Goal: Task Accomplishment & Management: Use online tool/utility

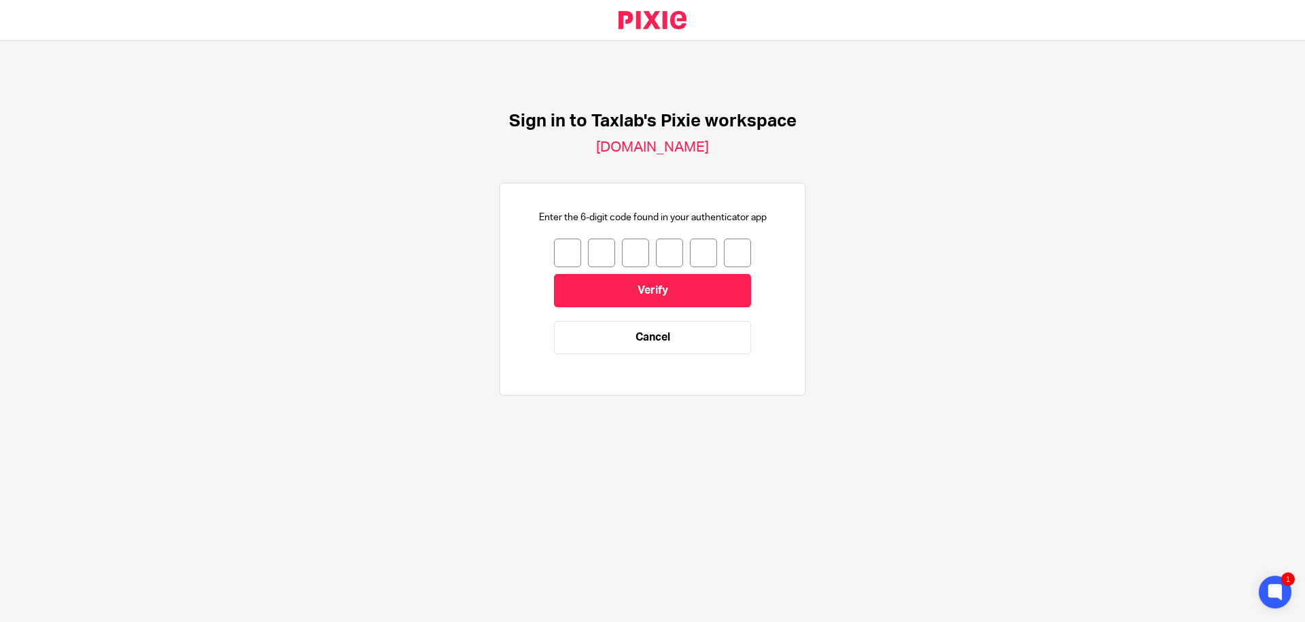
click at [554, 239] on input "number" at bounding box center [567, 253] width 27 height 29
type input "7"
type input "5"
type input "3"
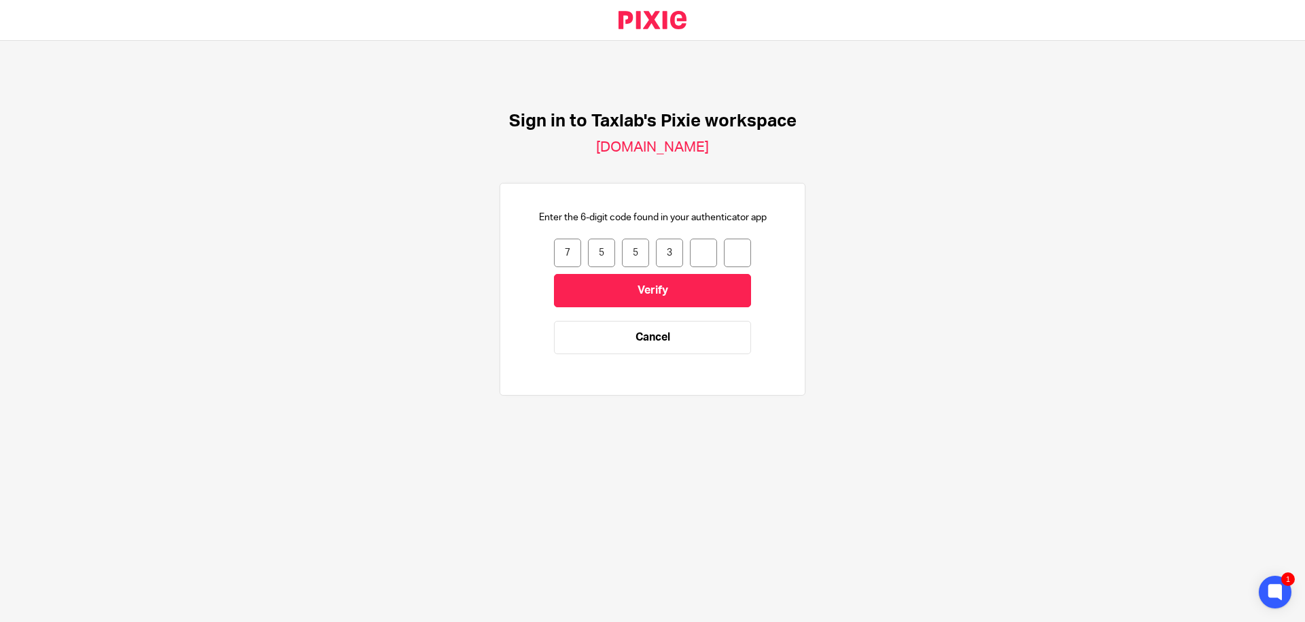
type input "4"
type input "7"
drag, startPoint x: 624, startPoint y: 272, endPoint x: 640, endPoint y: 273, distance: 16.3
click at [624, 274] on input "Verify" at bounding box center [652, 290] width 197 height 33
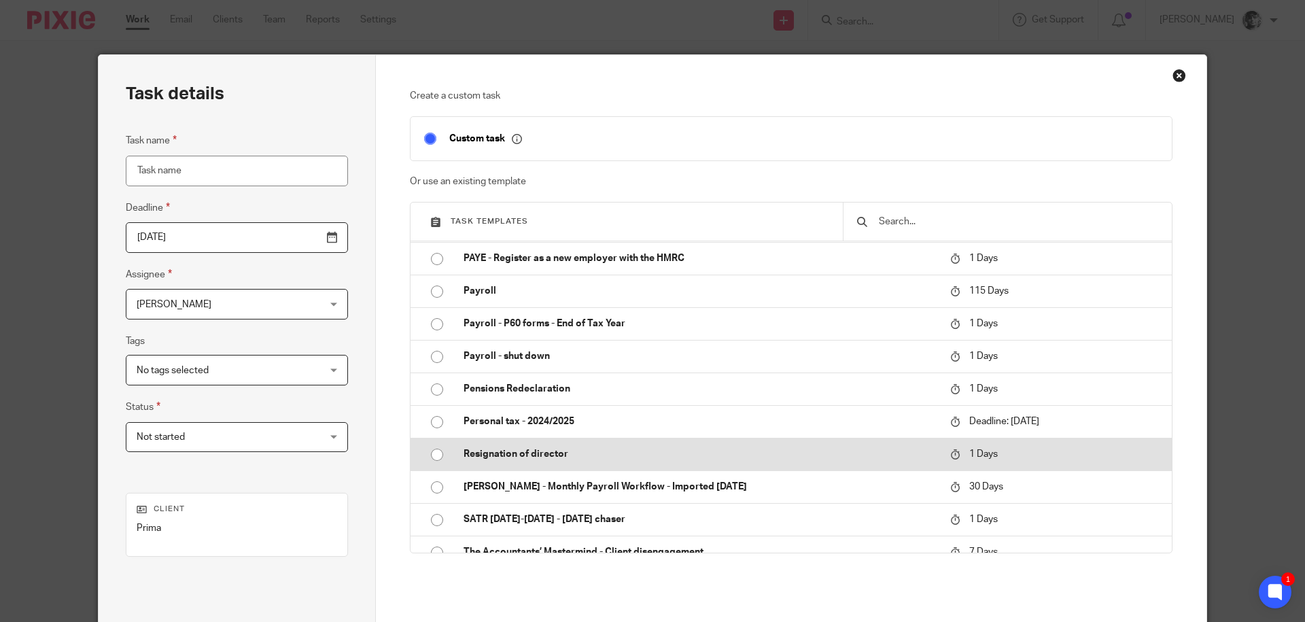
scroll to position [816, 0]
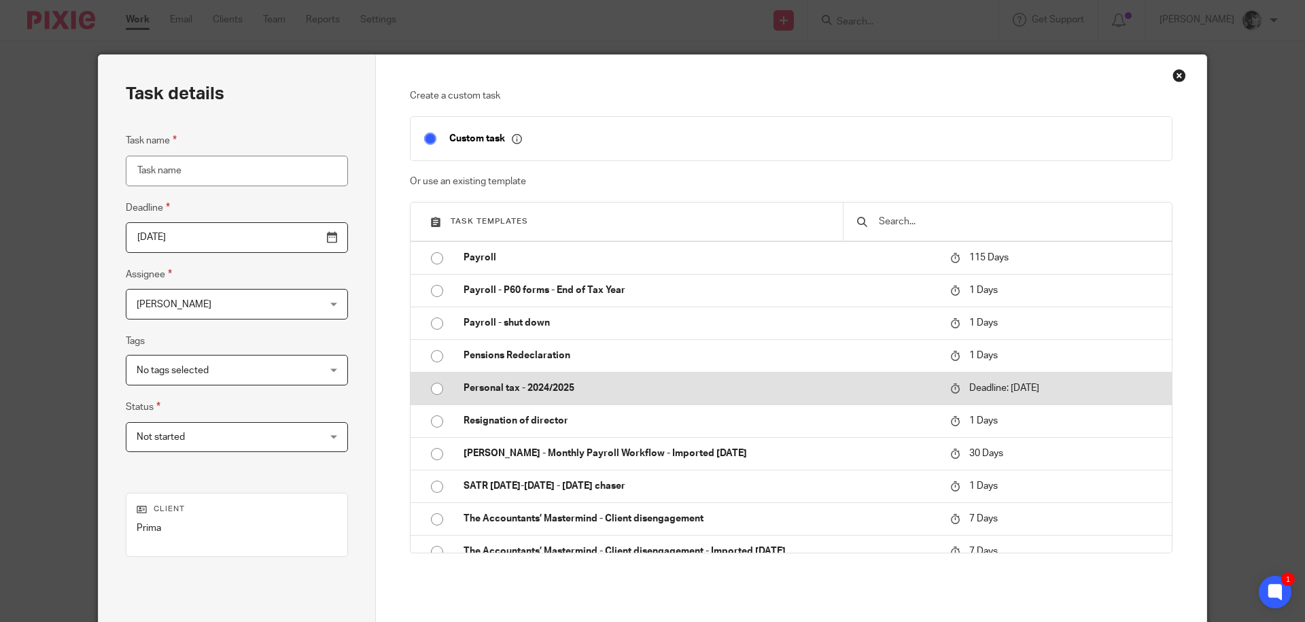
click at [534, 391] on p "Personal tax - 2024/2025" at bounding box center [700, 388] width 473 height 14
type input "2026-01-31"
type input "Personal tax - 2024/2025"
checkbox input "false"
radio input "true"
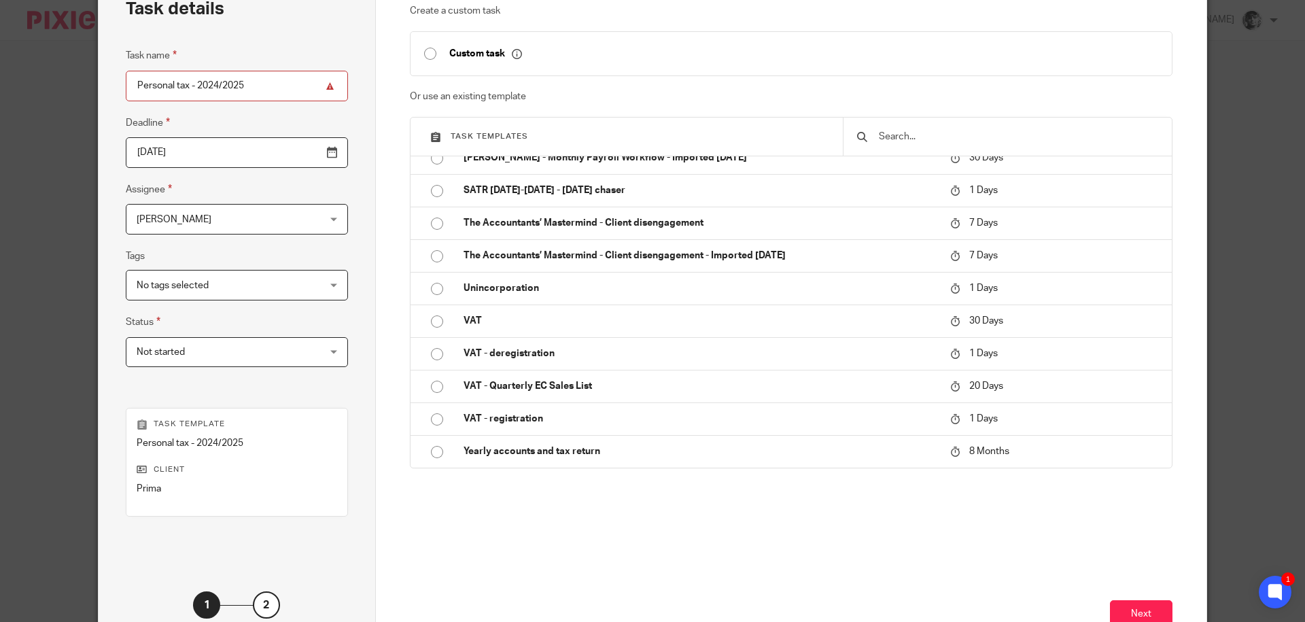
scroll to position [182, 0]
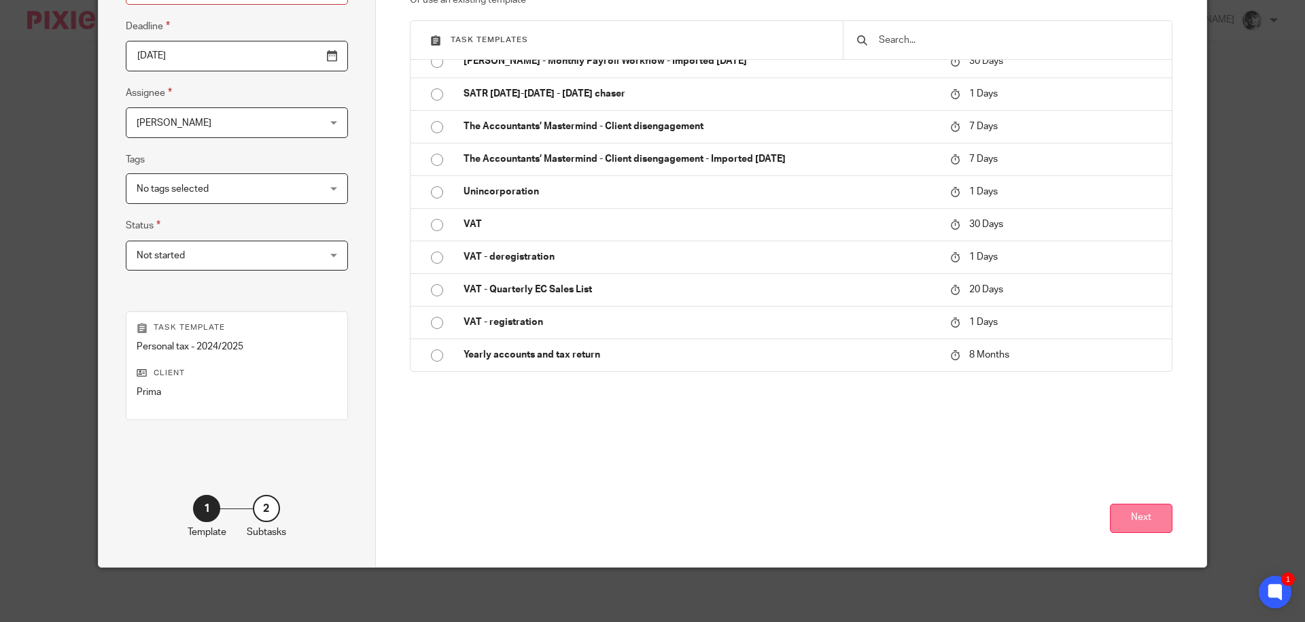
click at [1138, 528] on button "Next" at bounding box center [1141, 518] width 63 height 29
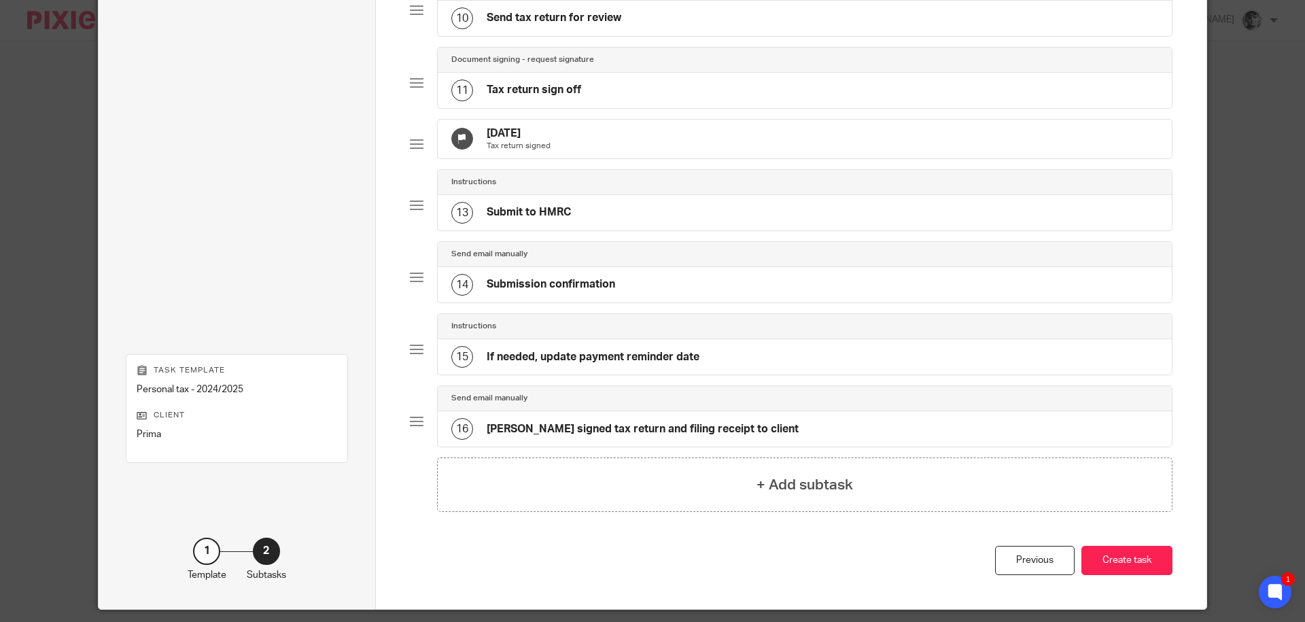
scroll to position [831, 0]
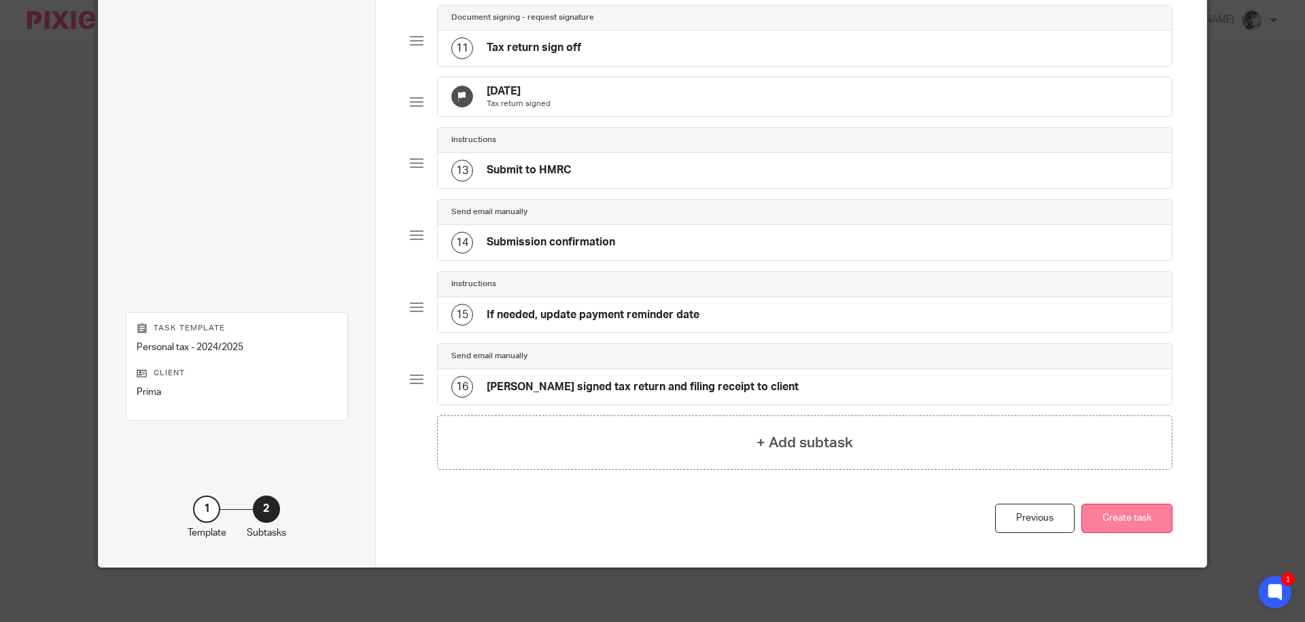
click at [1112, 511] on button "Create task" at bounding box center [1127, 518] width 91 height 29
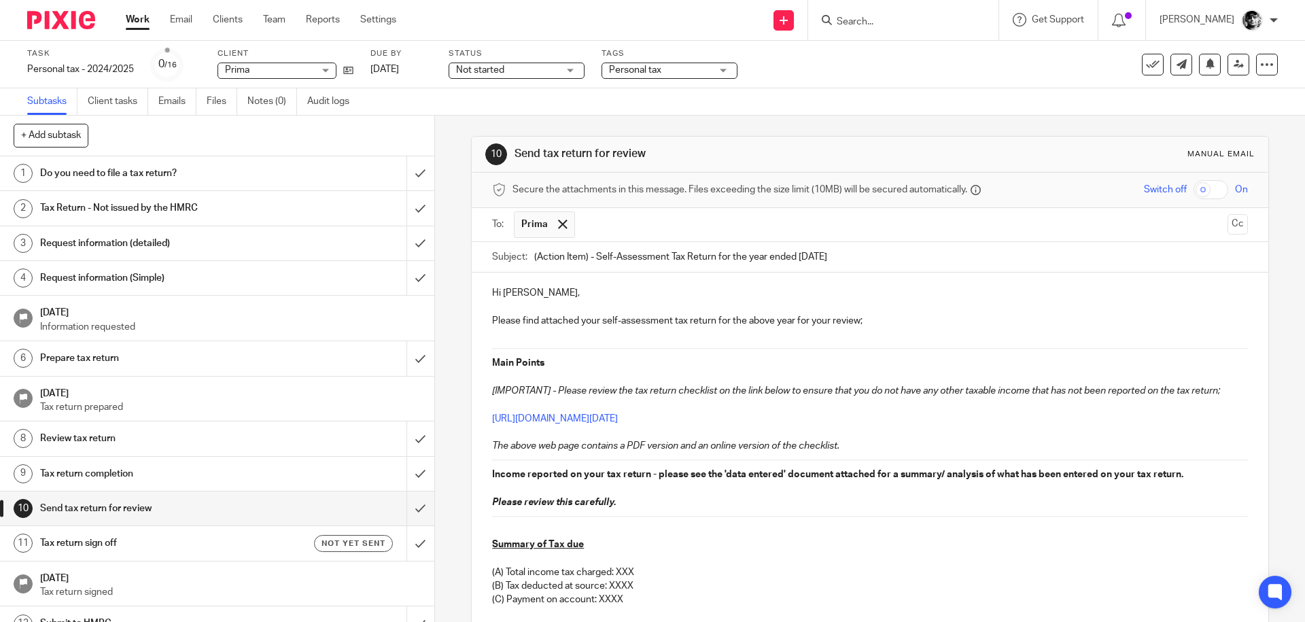
scroll to position [163, 0]
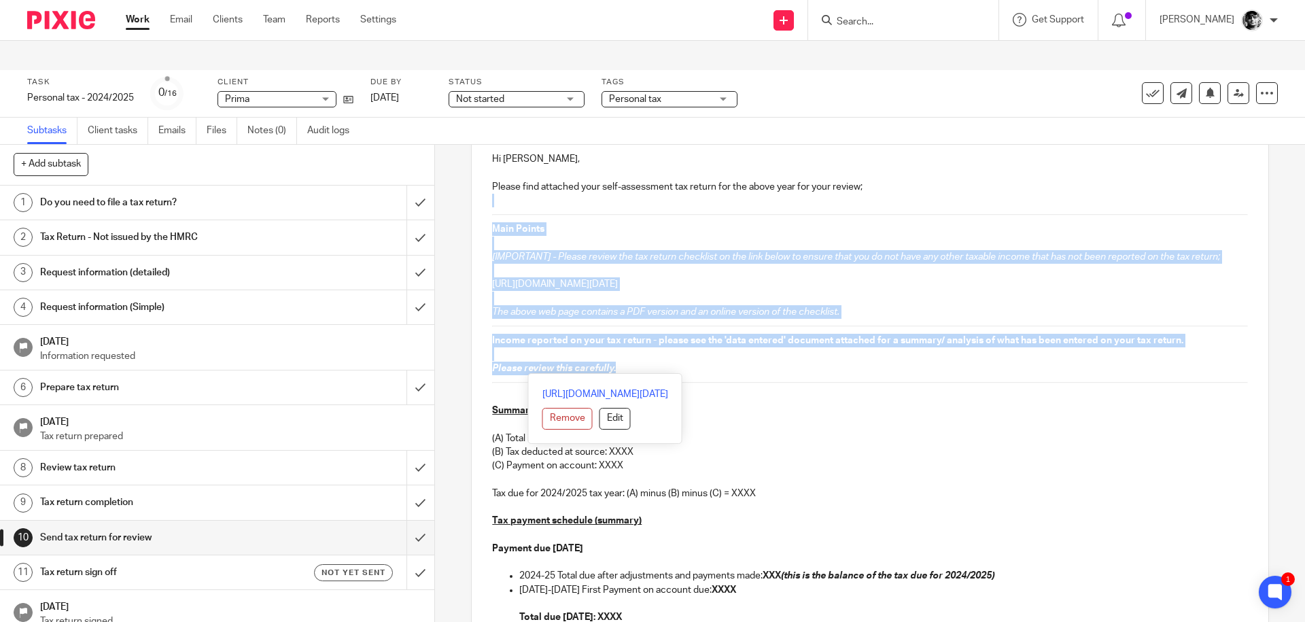
drag, startPoint x: 615, startPoint y: 339, endPoint x: 507, endPoint y: 179, distance: 193.9
click at [507, 179] on div "Hi Jennifer, Please find attached your self-assessment tax return for the above…" at bounding box center [870, 602] width 796 height 927
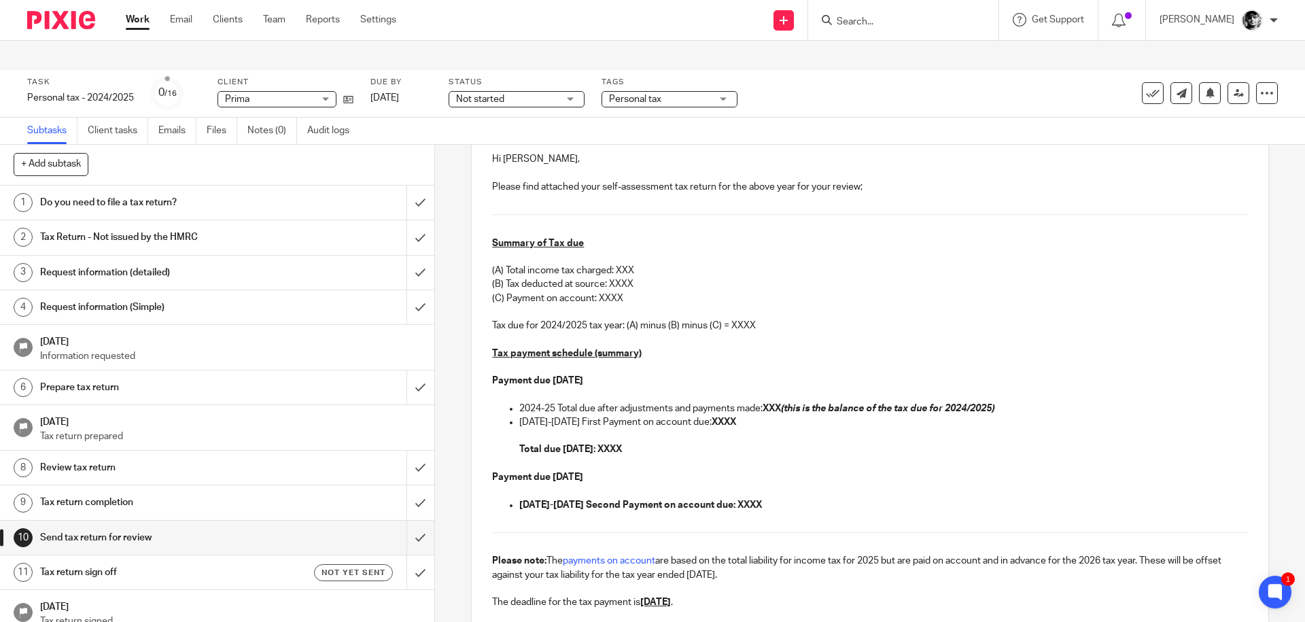
click at [616, 264] on p "(A) Total income tax charged: XXX" at bounding box center [869, 271] width 755 height 14
click at [609, 292] on p "(C) Payment on account: £" at bounding box center [869, 299] width 755 height 14
click at [768, 404] on strong "XXX (this is the balance of the tax due for 2024/2025)" at bounding box center [879, 409] width 232 height 10
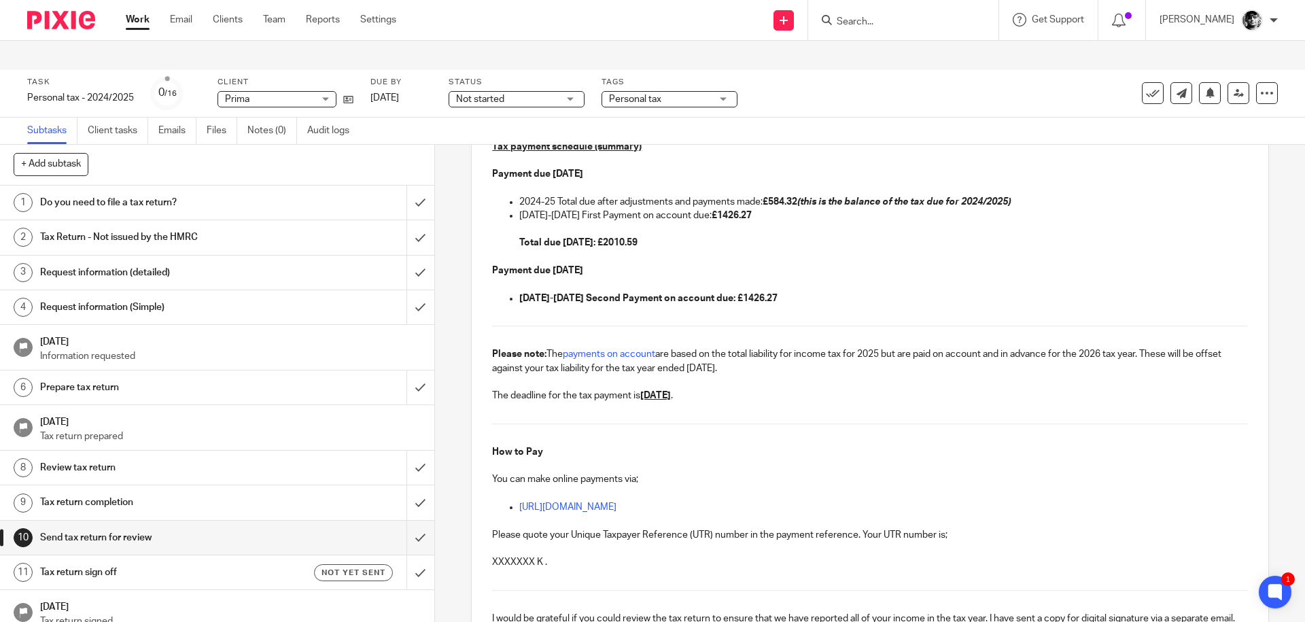
scroll to position [408, 0]
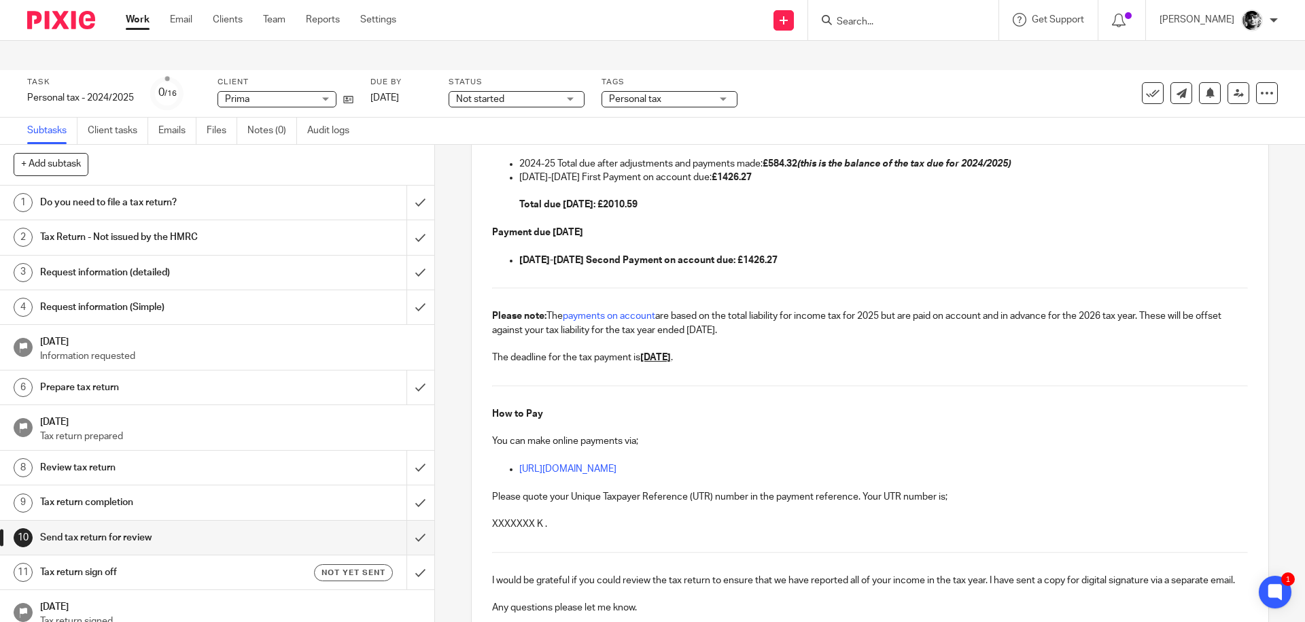
click at [528, 517] on p "XXXXXXX K ." at bounding box center [869, 524] width 755 height 14
click at [533, 517] on p "XXXXXXX K ." at bounding box center [869, 524] width 755 height 14
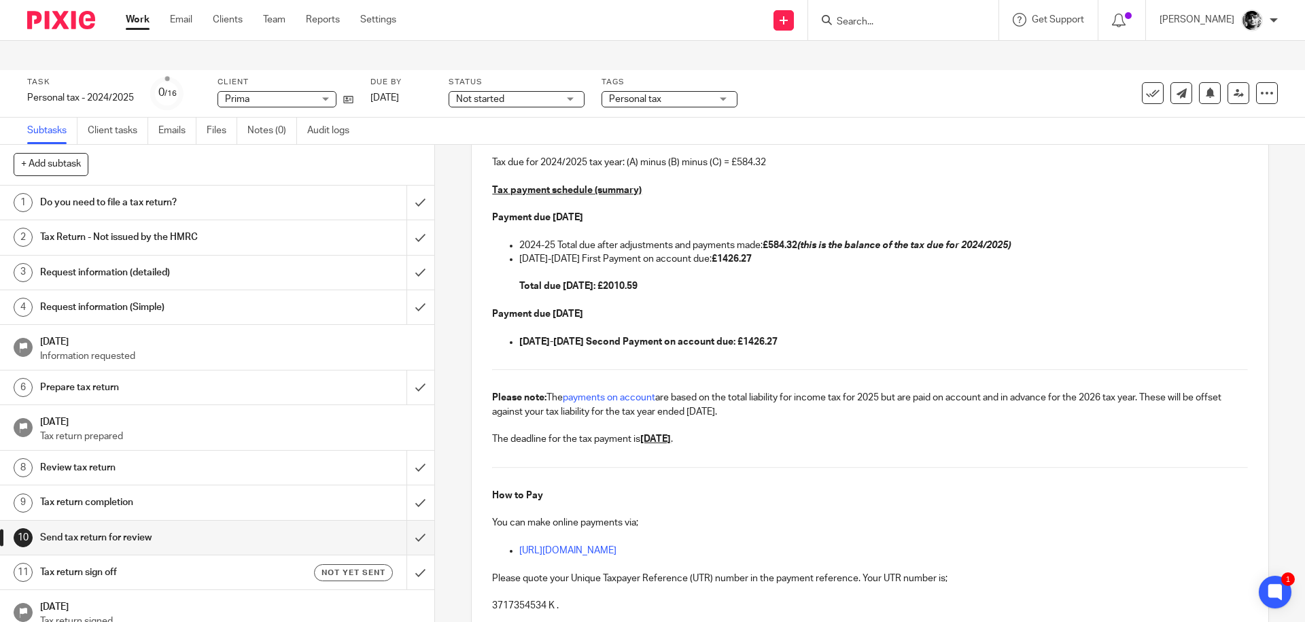
scroll to position [545, 0]
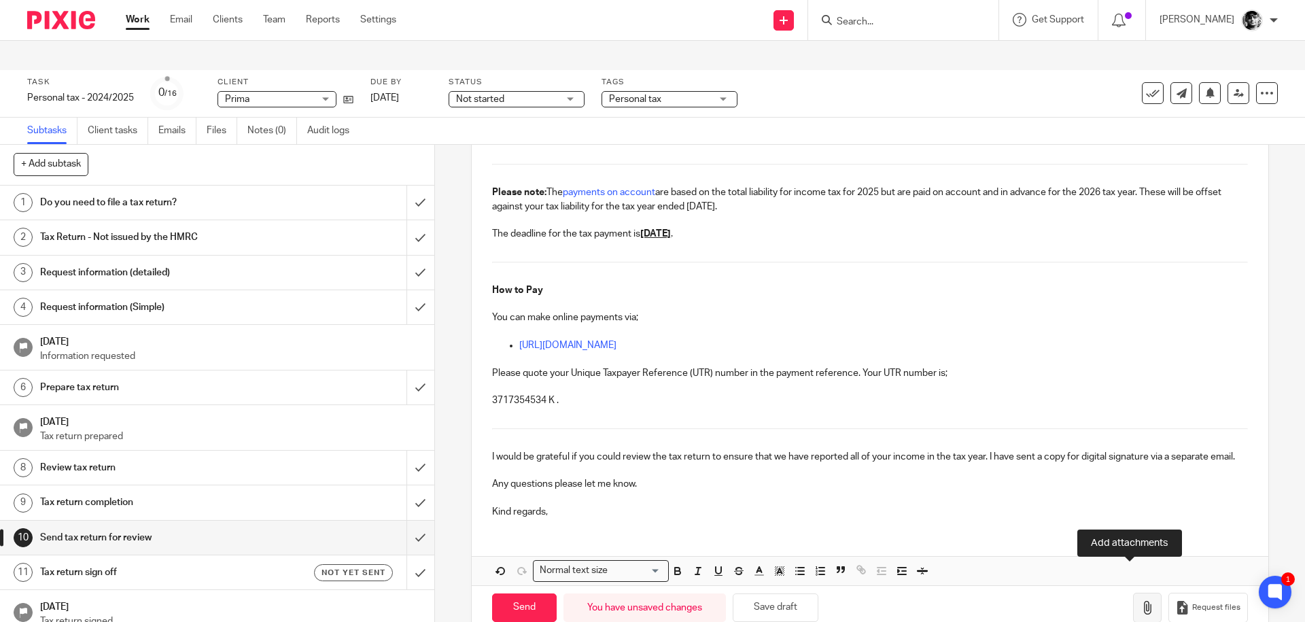
click at [1133, 593] on button "button" at bounding box center [1147, 608] width 29 height 31
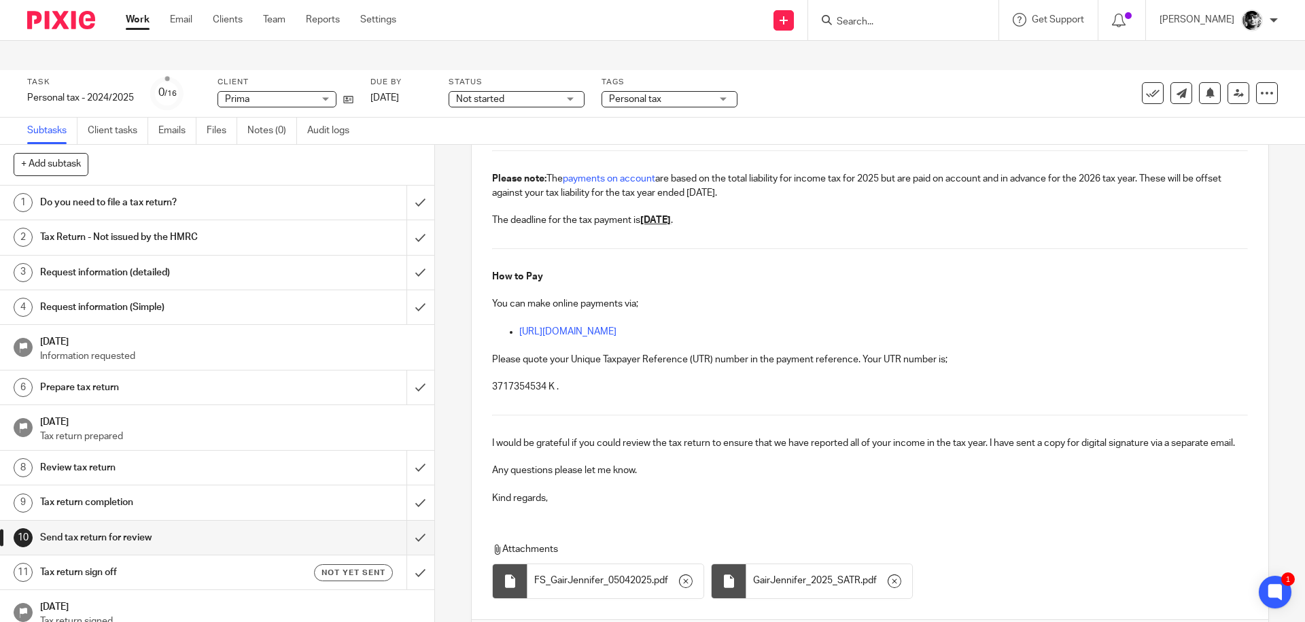
scroll to position [621, 0]
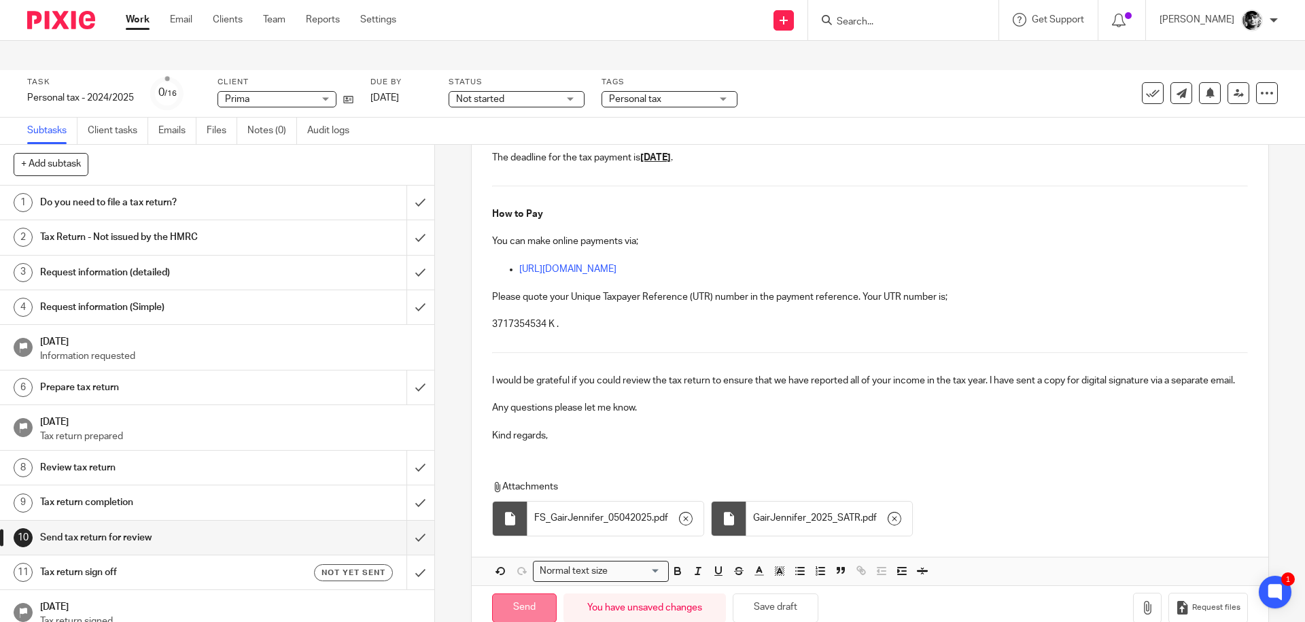
click at [531, 594] on input "Send" at bounding box center [524, 608] width 65 height 29
type input "Sent"
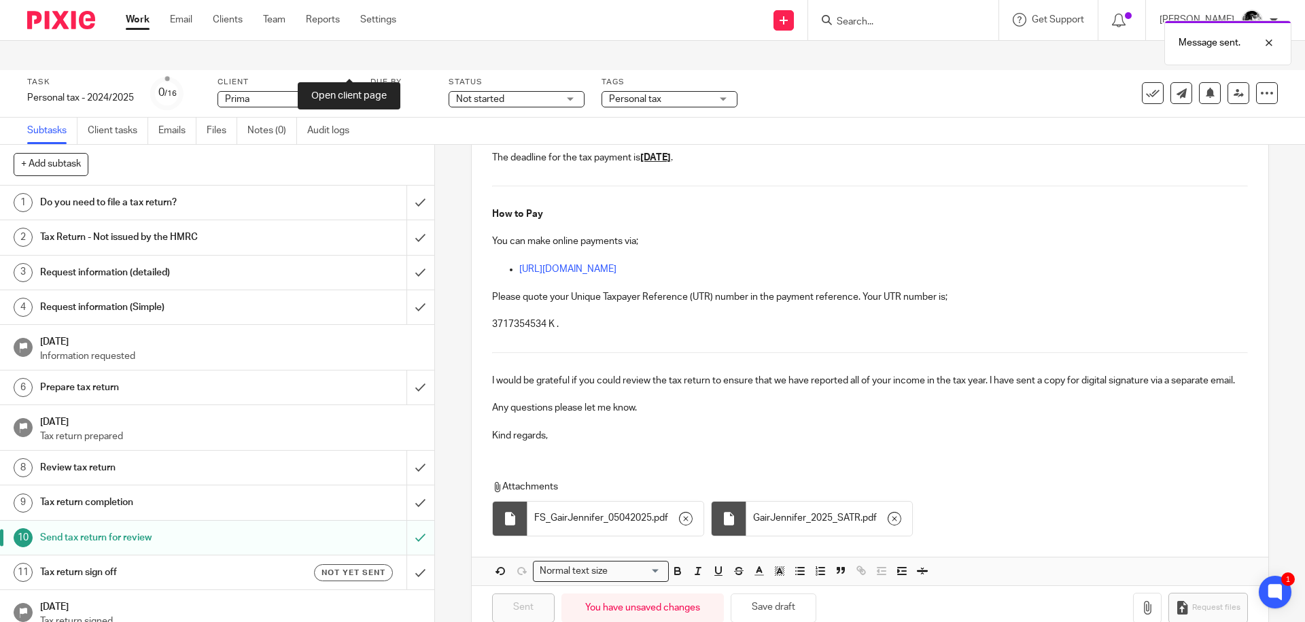
click at [347, 95] on icon at bounding box center [348, 100] width 10 height 10
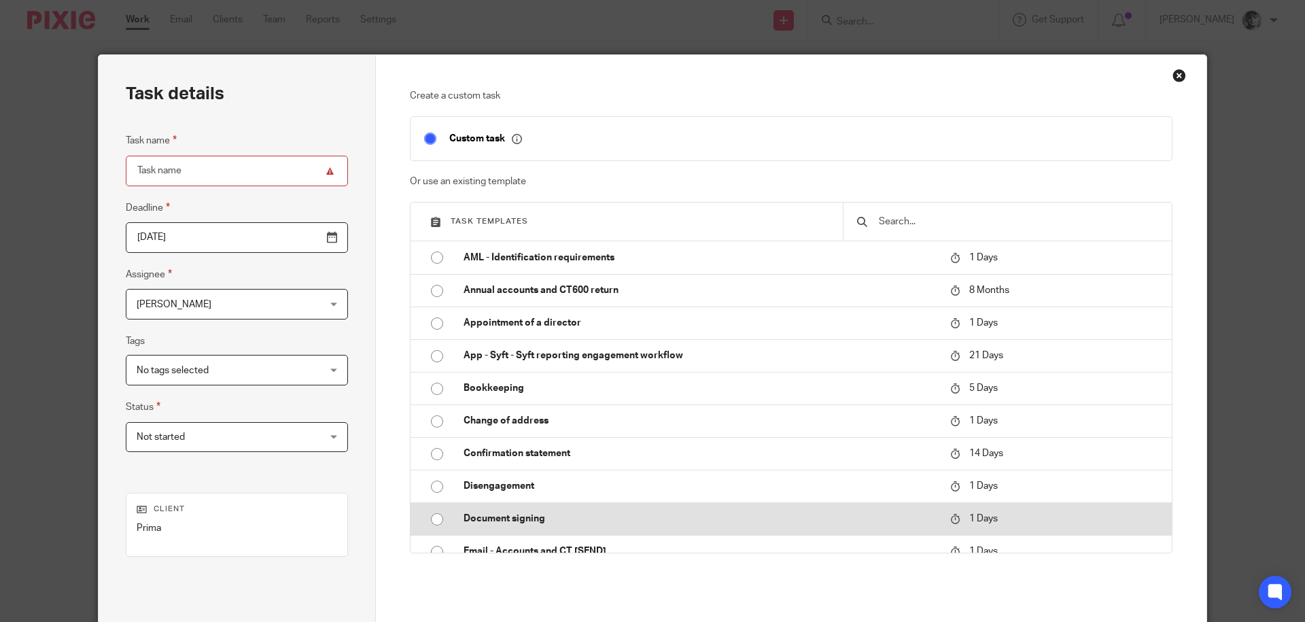
click at [498, 497] on td "Disengagement" at bounding box center [697, 486] width 494 height 33
type input "[DATE]"
type input "Disengagement"
checkbox input "false"
radio input "true"
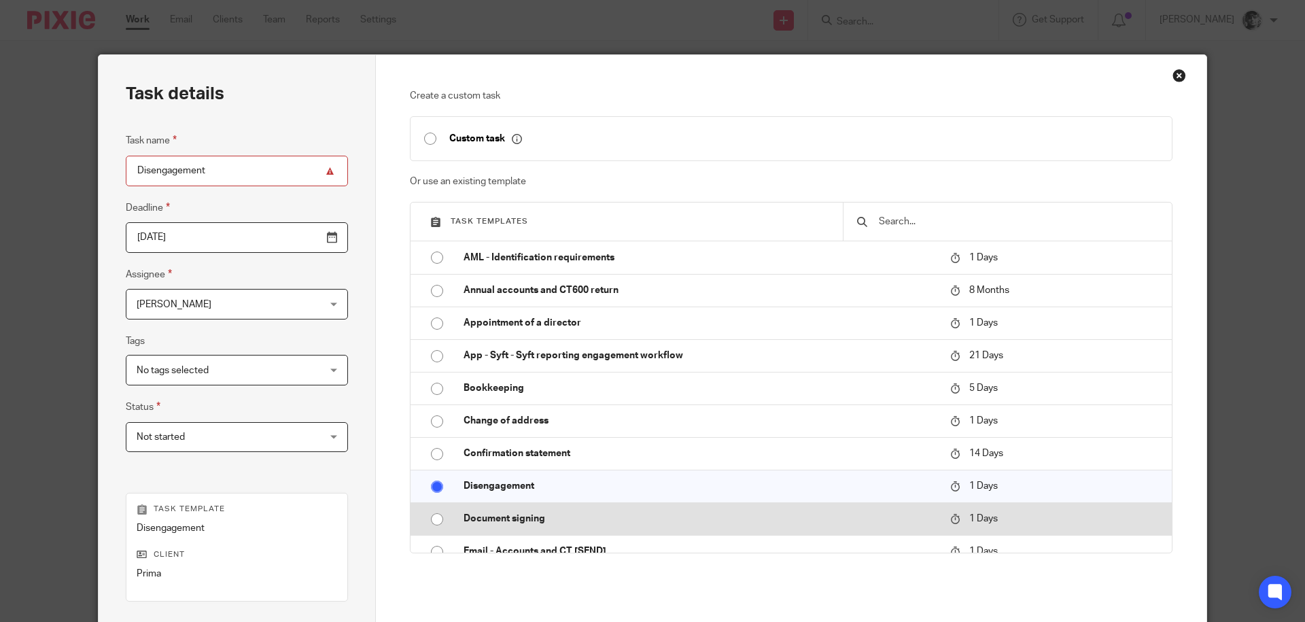
click at [502, 519] on p "Document signing" at bounding box center [700, 519] width 473 height 14
type input "Document signing"
radio input "false"
radio input "true"
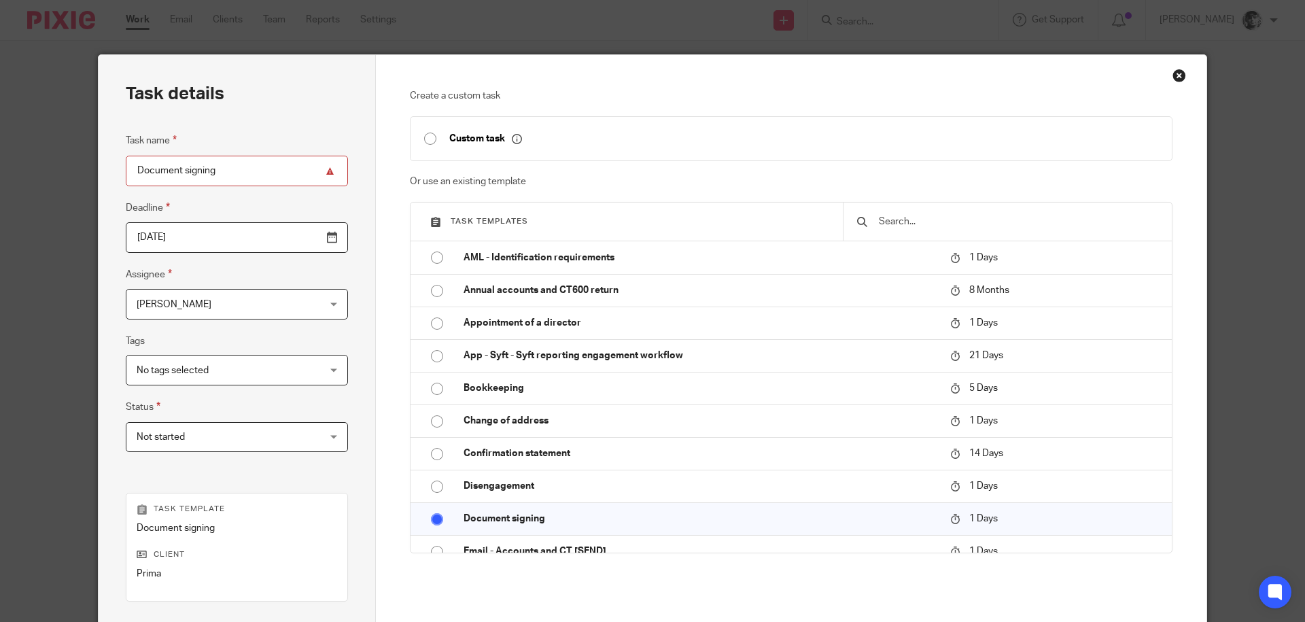
click at [265, 172] on input "Document signing" at bounding box center [237, 171] width 222 height 31
type input "Document signing - Accounts 2025"
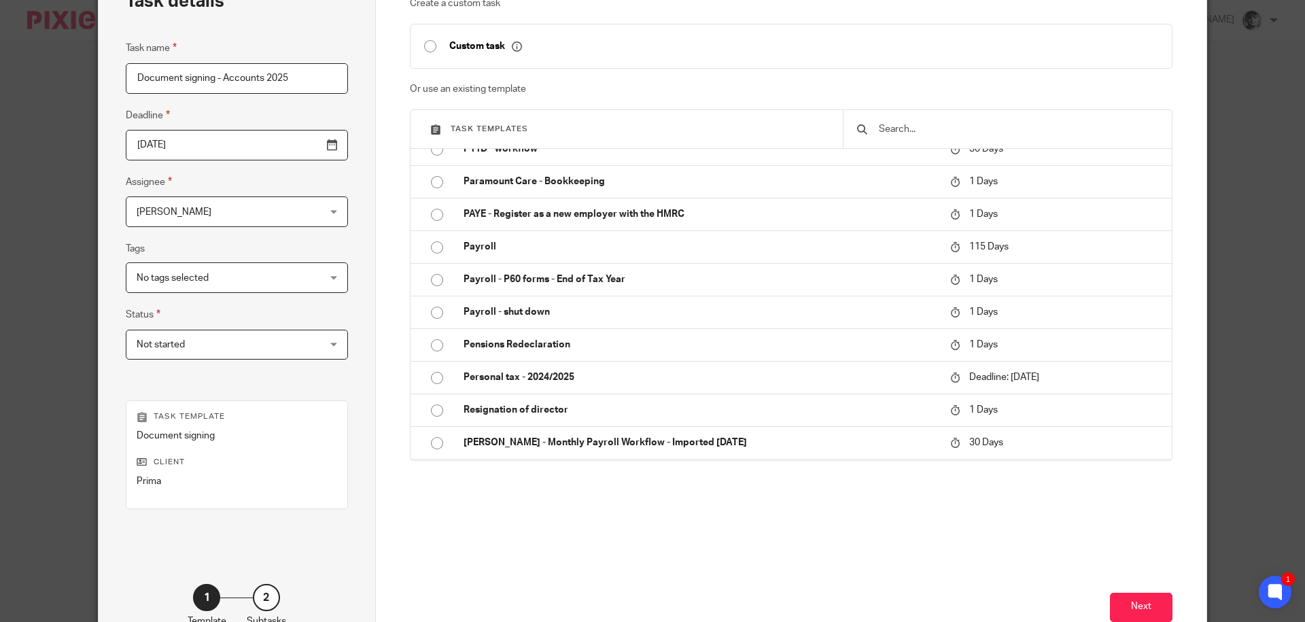
scroll to position [182, 0]
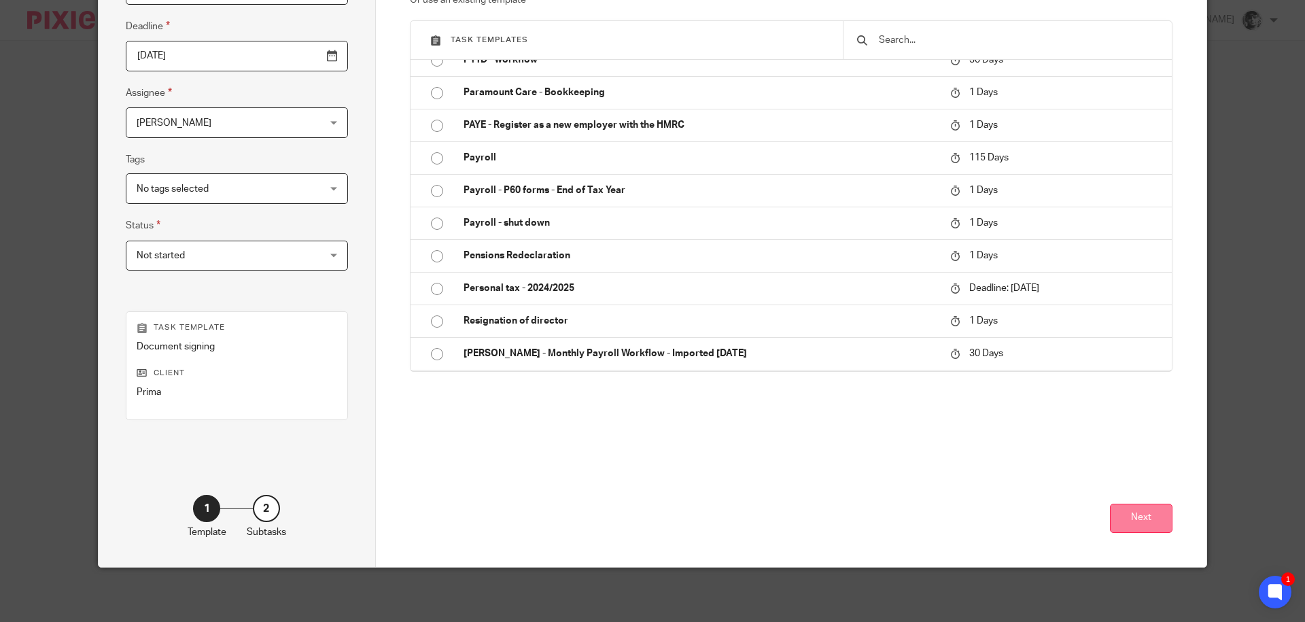
click at [1114, 520] on button "Next" at bounding box center [1141, 518] width 63 height 29
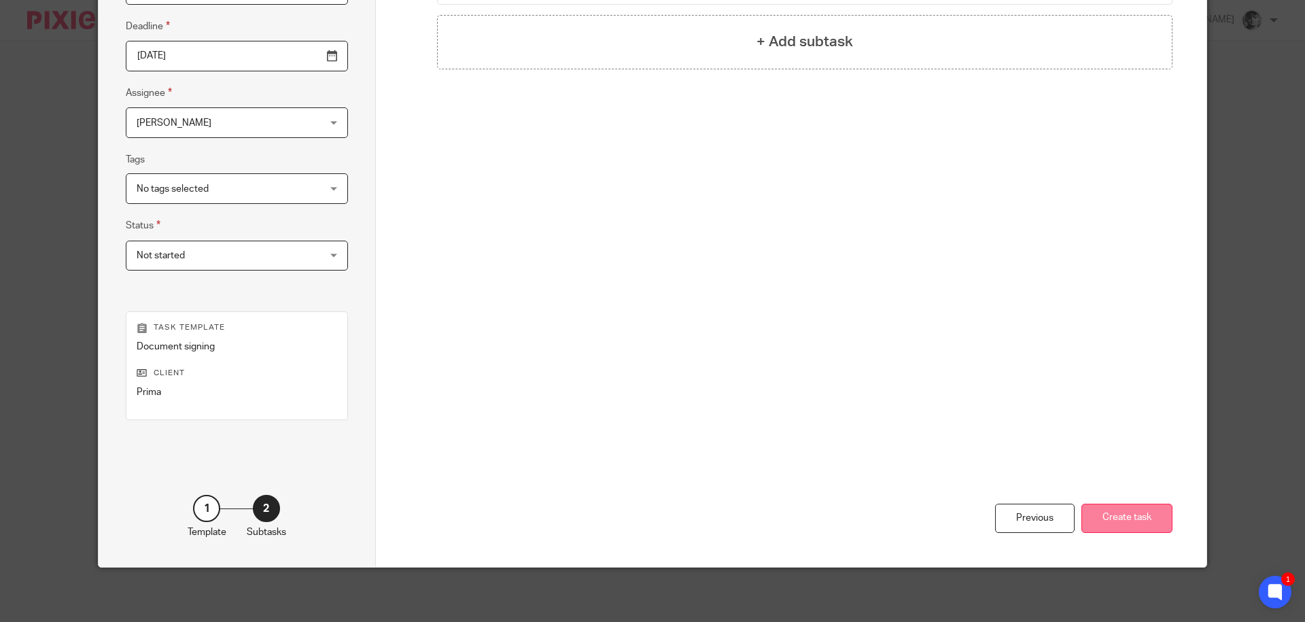
click at [1104, 516] on button "Create task" at bounding box center [1127, 518] width 91 height 29
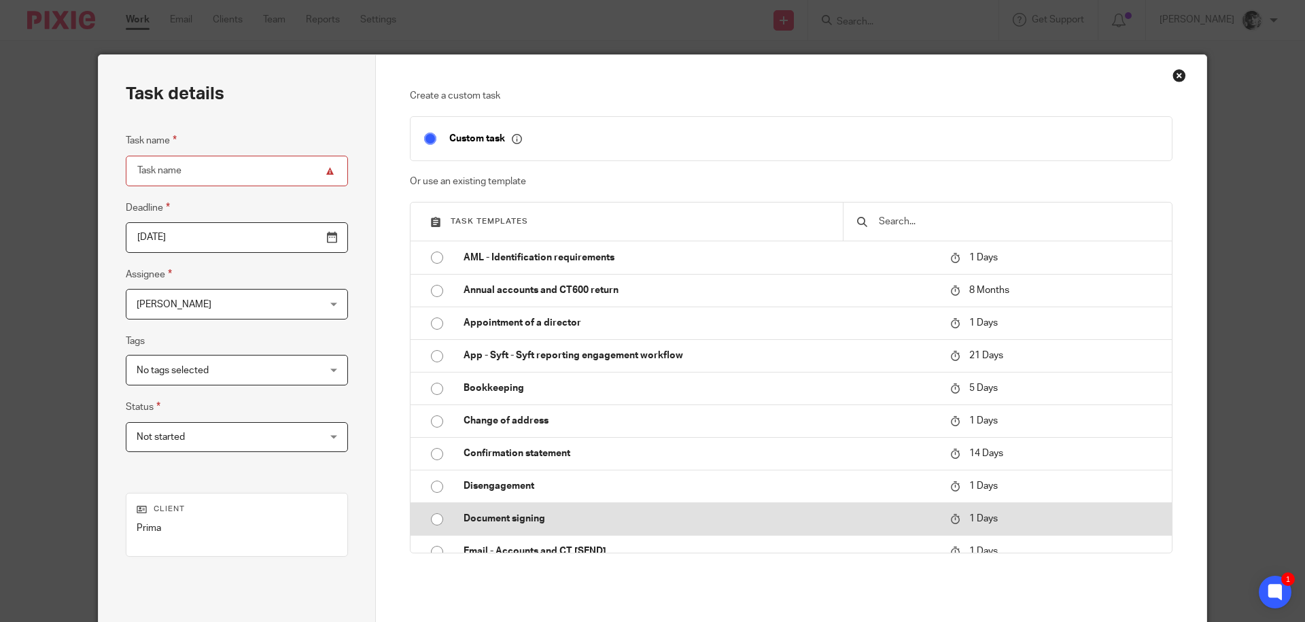
click at [502, 523] on p "Document signing" at bounding box center [700, 519] width 473 height 14
type input "Document signing"
checkbox input "false"
radio input "true"
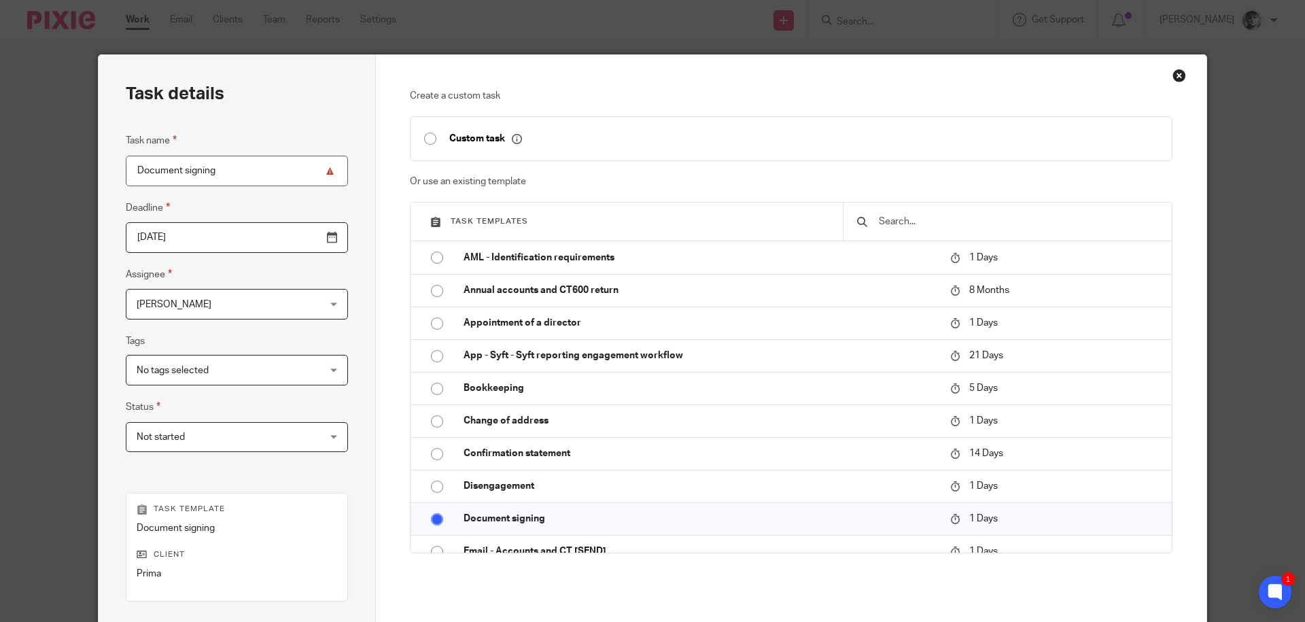
click at [260, 181] on input "Document signing" at bounding box center [237, 171] width 222 height 31
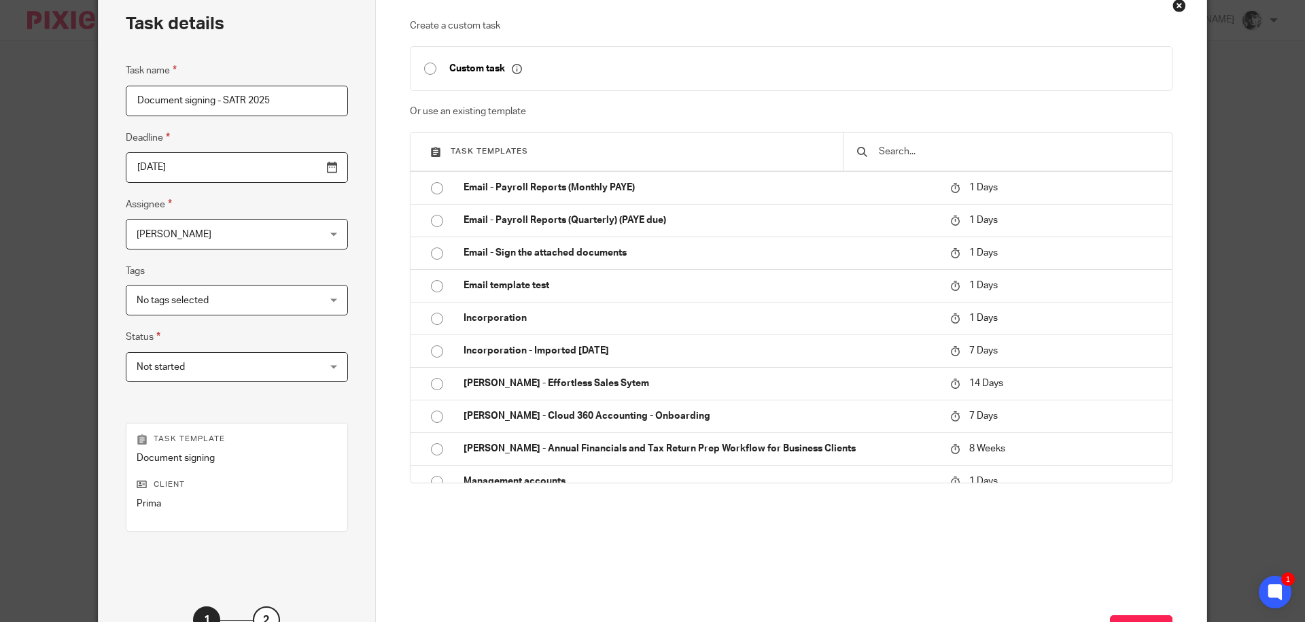
scroll to position [182, 0]
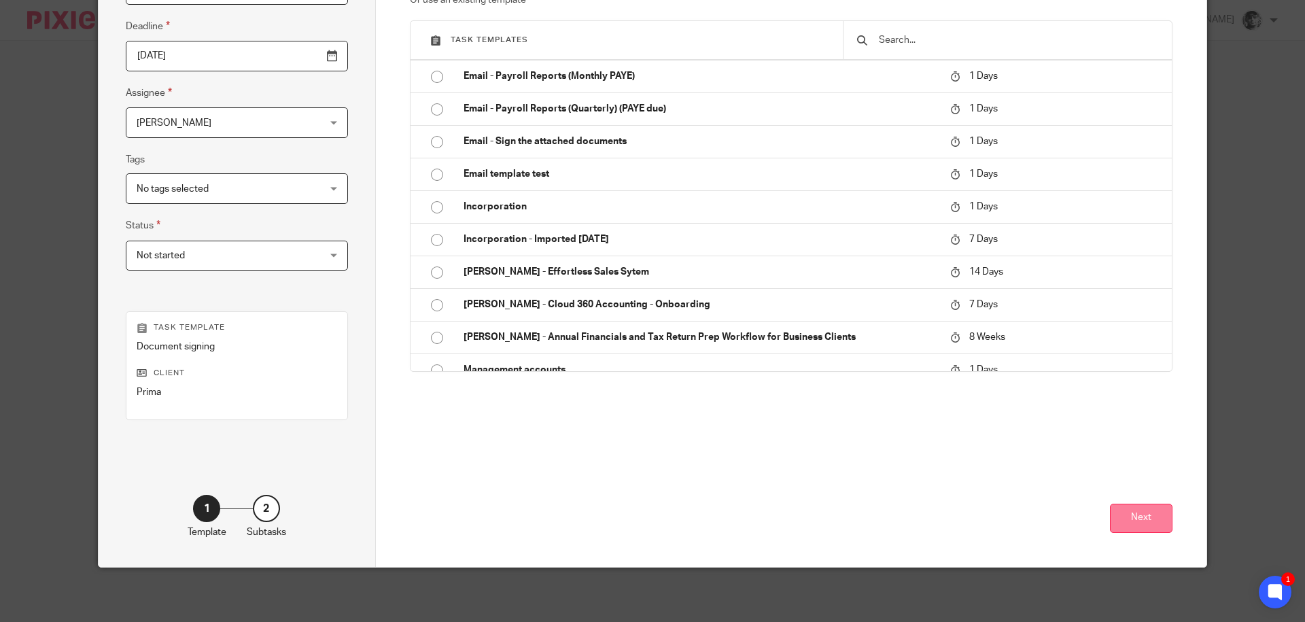
type input "Document signing - SATR 2025"
click at [1122, 520] on button "Next" at bounding box center [1141, 518] width 63 height 29
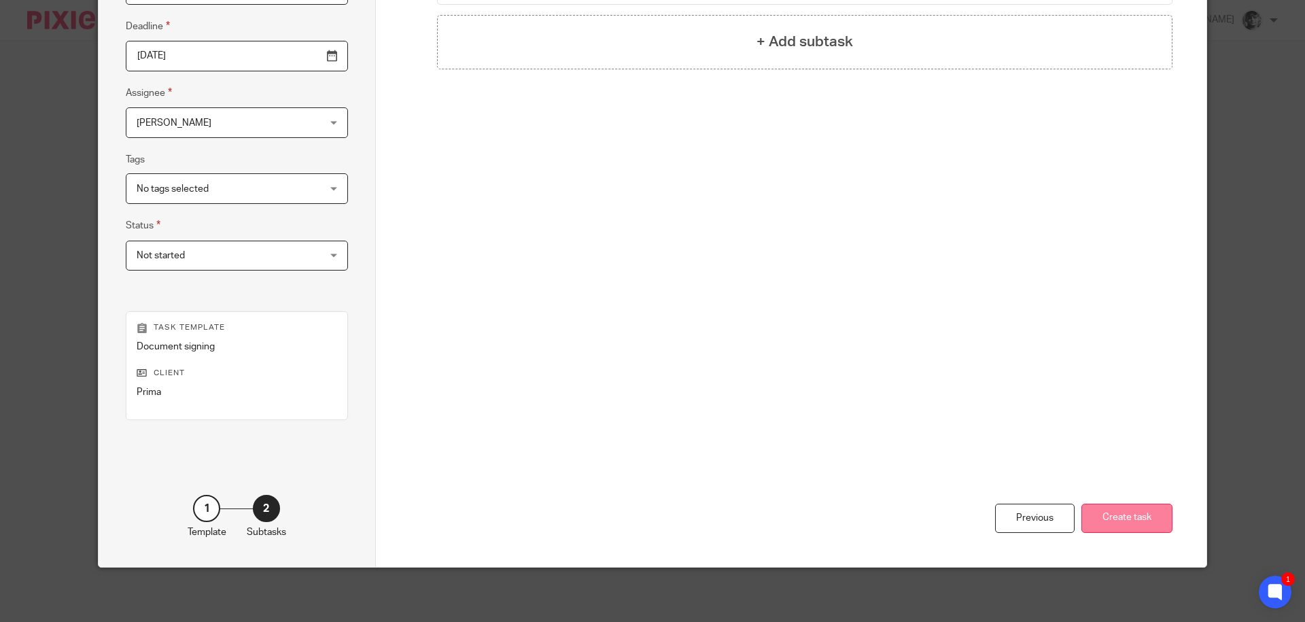
click at [1104, 517] on button "Create task" at bounding box center [1127, 518] width 91 height 29
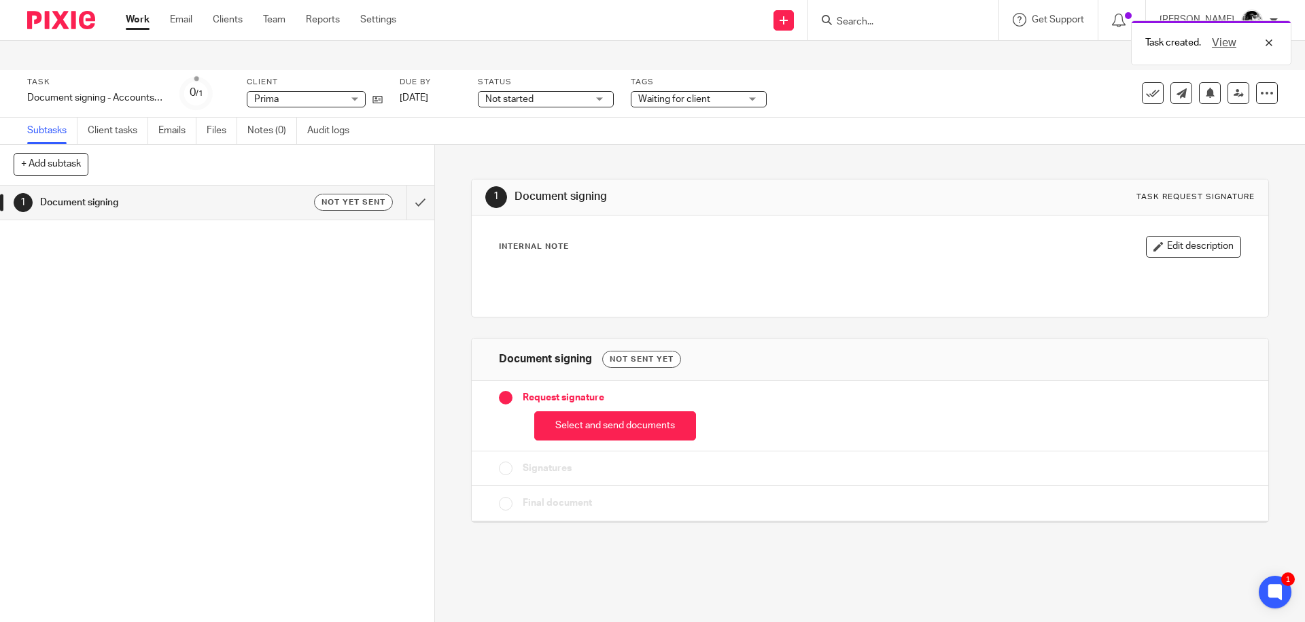
click at [573, 411] on button "Select and send documents" at bounding box center [615, 425] width 162 height 29
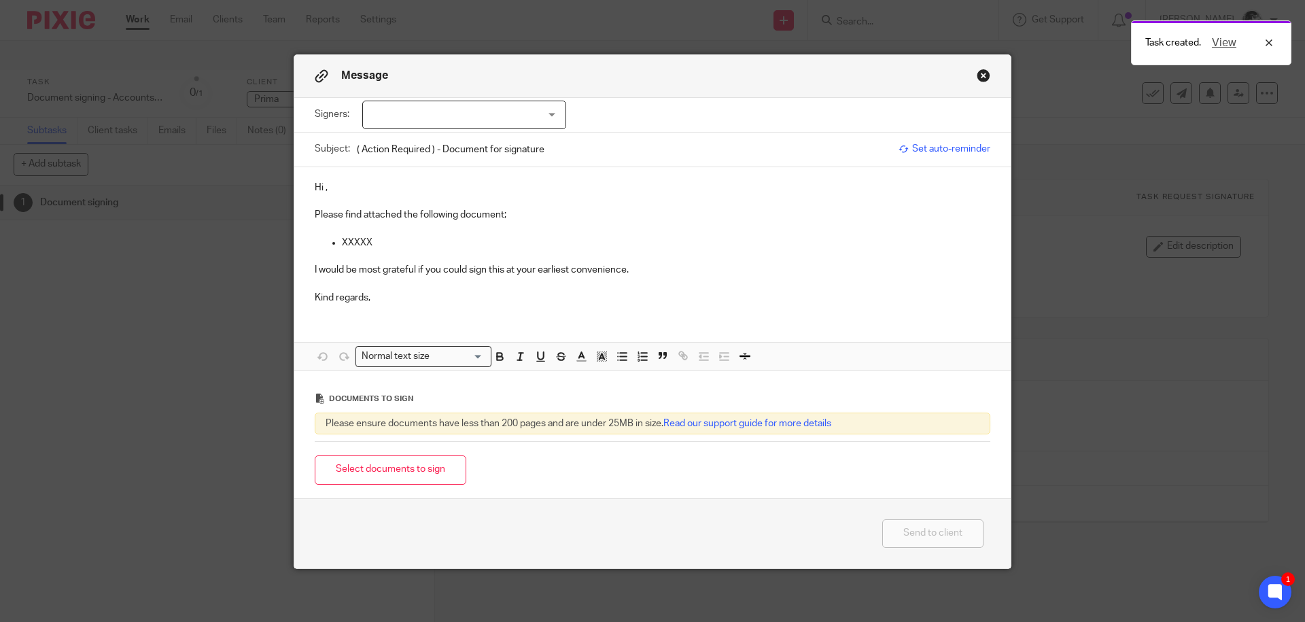
click at [489, 120] on div at bounding box center [464, 115] width 204 height 29
click at [460, 152] on li "Jennifer Gair" at bounding box center [459, 143] width 203 height 28
checkbox input "true"
click at [347, 189] on p "Hi ," at bounding box center [653, 188] width 676 height 14
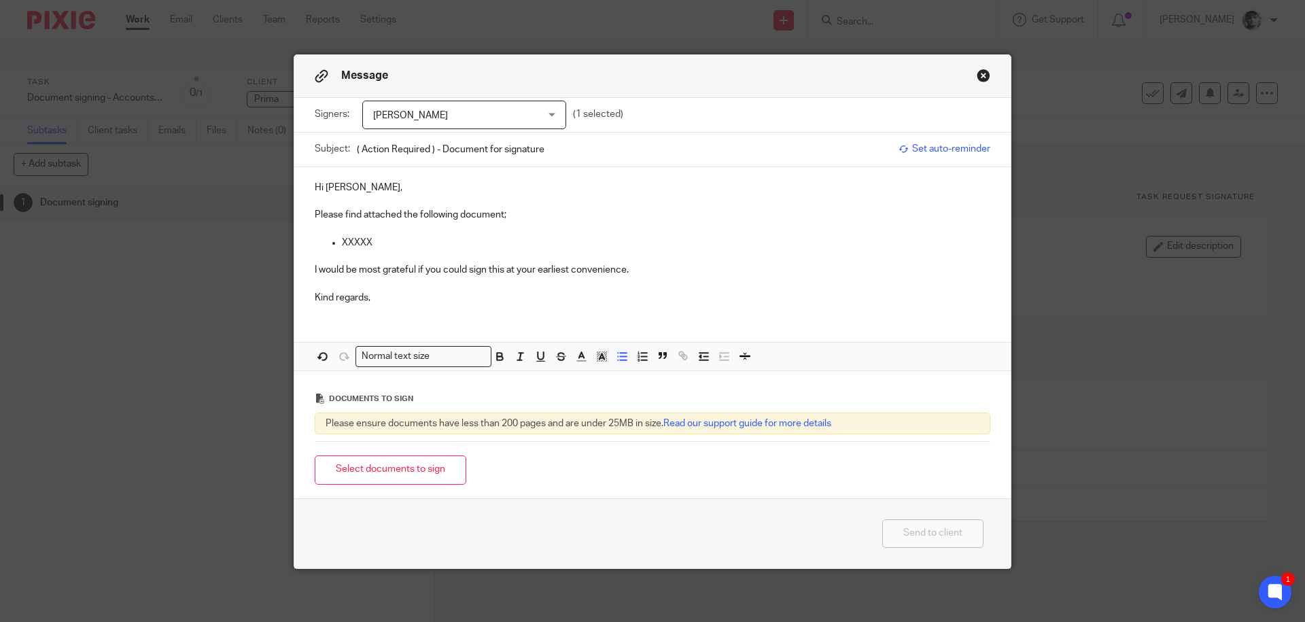
click at [388, 242] on p "XXXXX" at bounding box center [666, 243] width 649 height 14
click at [388, 460] on button "Select documents to sign" at bounding box center [391, 470] width 152 height 29
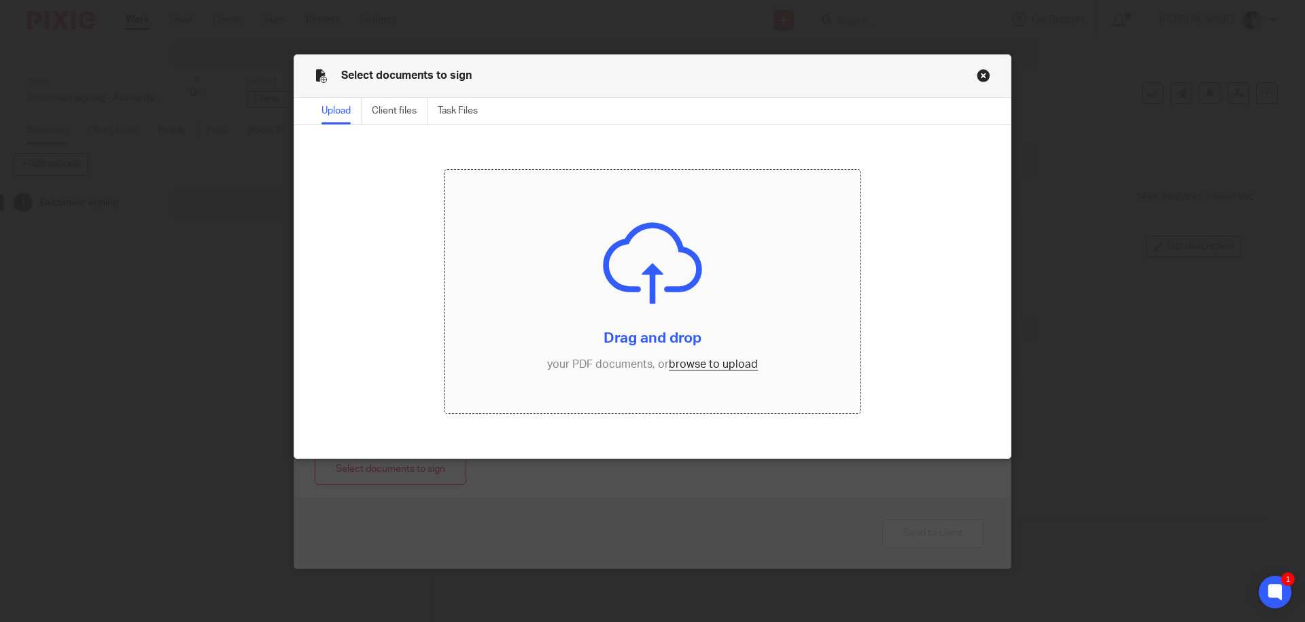
click at [592, 296] on input "file" at bounding box center [653, 291] width 417 height 243
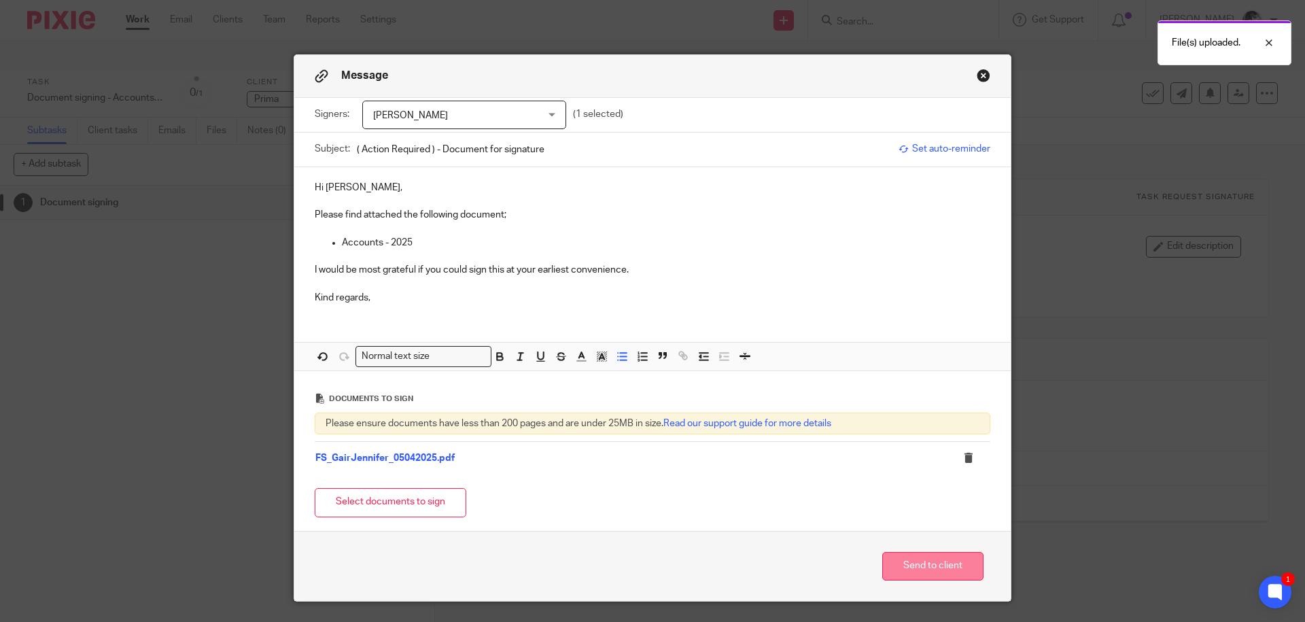
click at [895, 569] on button "Send to client" at bounding box center [933, 566] width 101 height 29
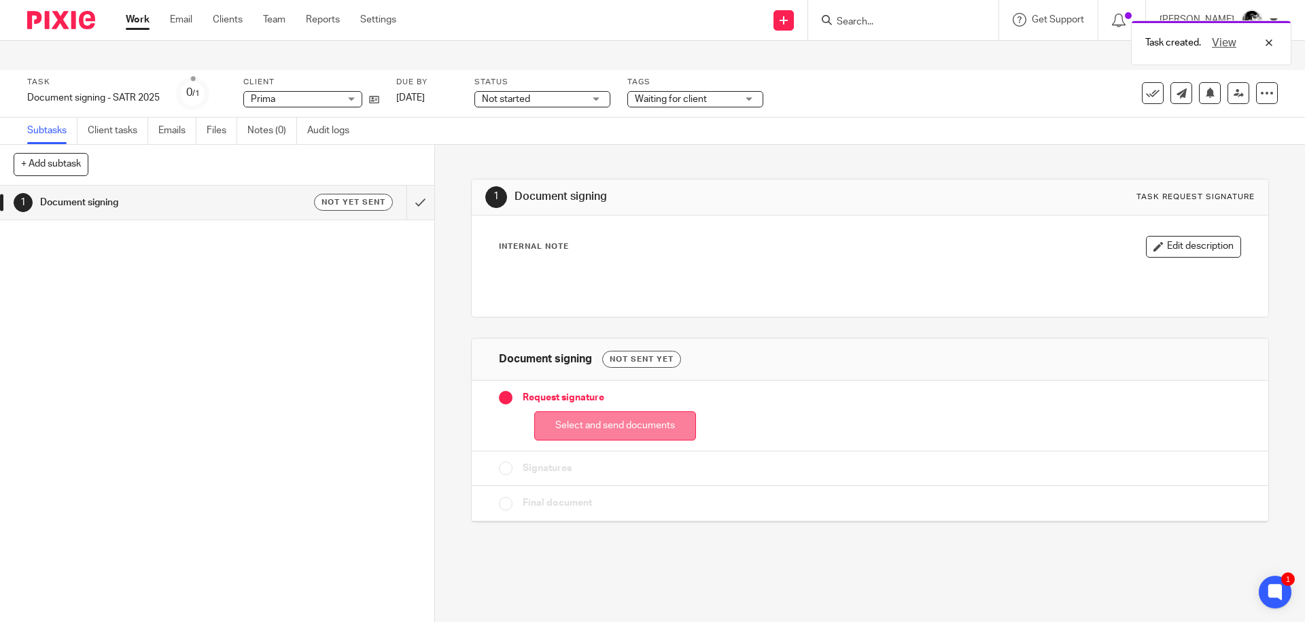
click at [596, 411] on button "Select and send documents" at bounding box center [615, 425] width 162 height 29
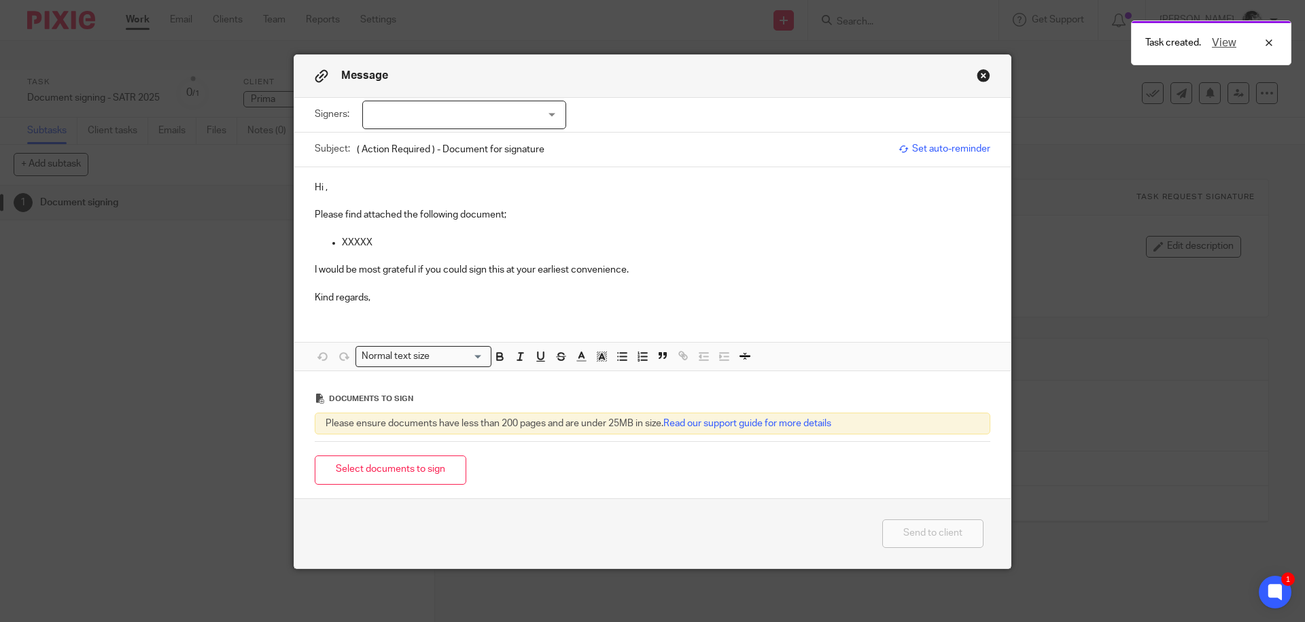
click at [468, 109] on div at bounding box center [464, 115] width 204 height 29
click at [426, 134] on li "[PERSON_NAME]" at bounding box center [459, 143] width 203 height 28
checkbox input "true"
click at [352, 192] on p "Hi ," at bounding box center [653, 188] width 676 height 14
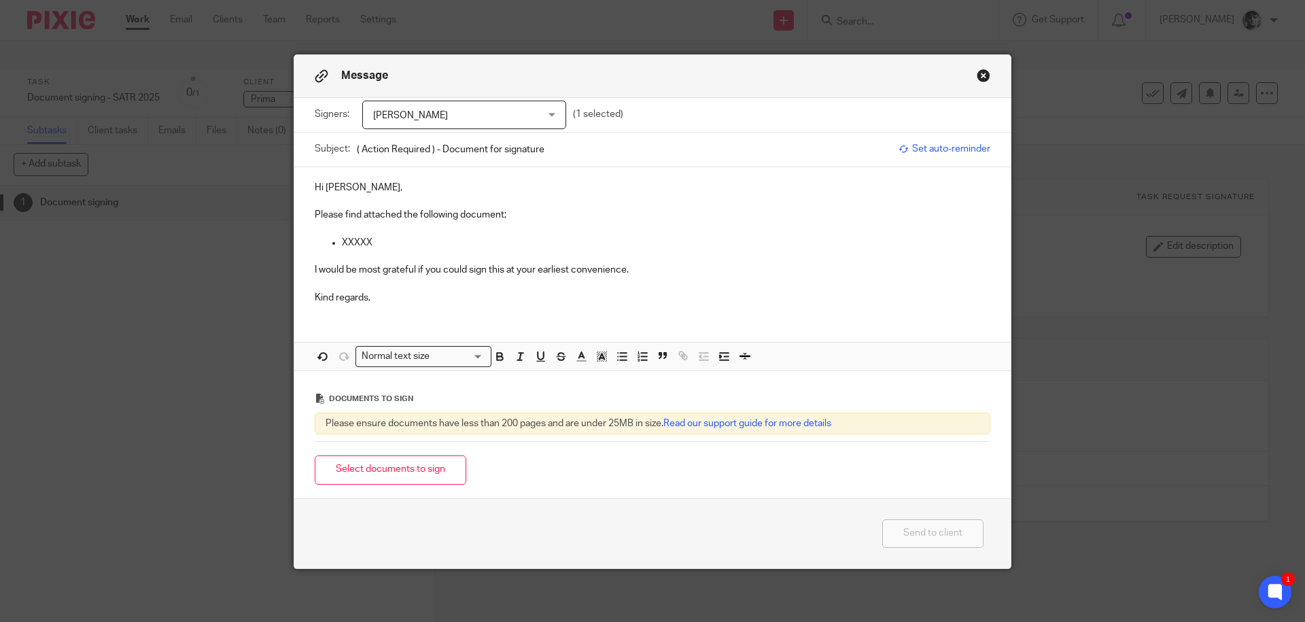
click at [389, 252] on p at bounding box center [653, 257] width 676 height 14
click at [420, 239] on p "XXXXX" at bounding box center [666, 243] width 649 height 14
click at [434, 471] on button "Select documents to sign" at bounding box center [391, 470] width 152 height 29
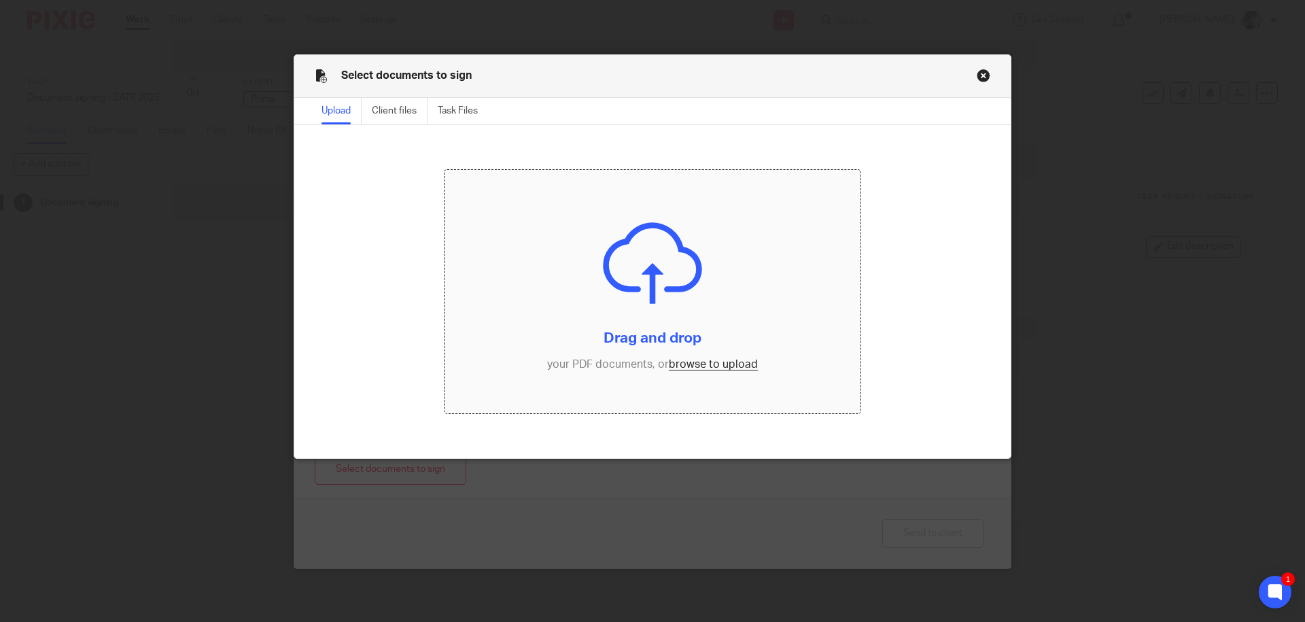
click at [564, 275] on input "file" at bounding box center [653, 291] width 417 height 243
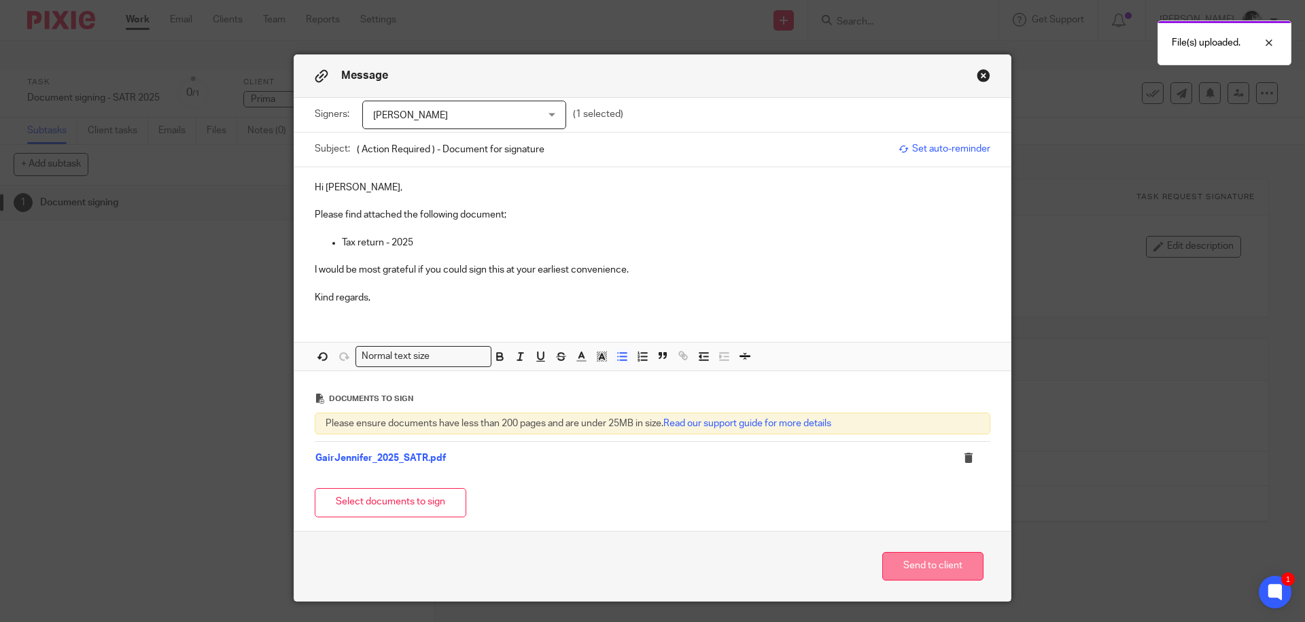
click at [910, 570] on button "Send to client" at bounding box center [933, 566] width 101 height 29
